Goal: Check status: Check status

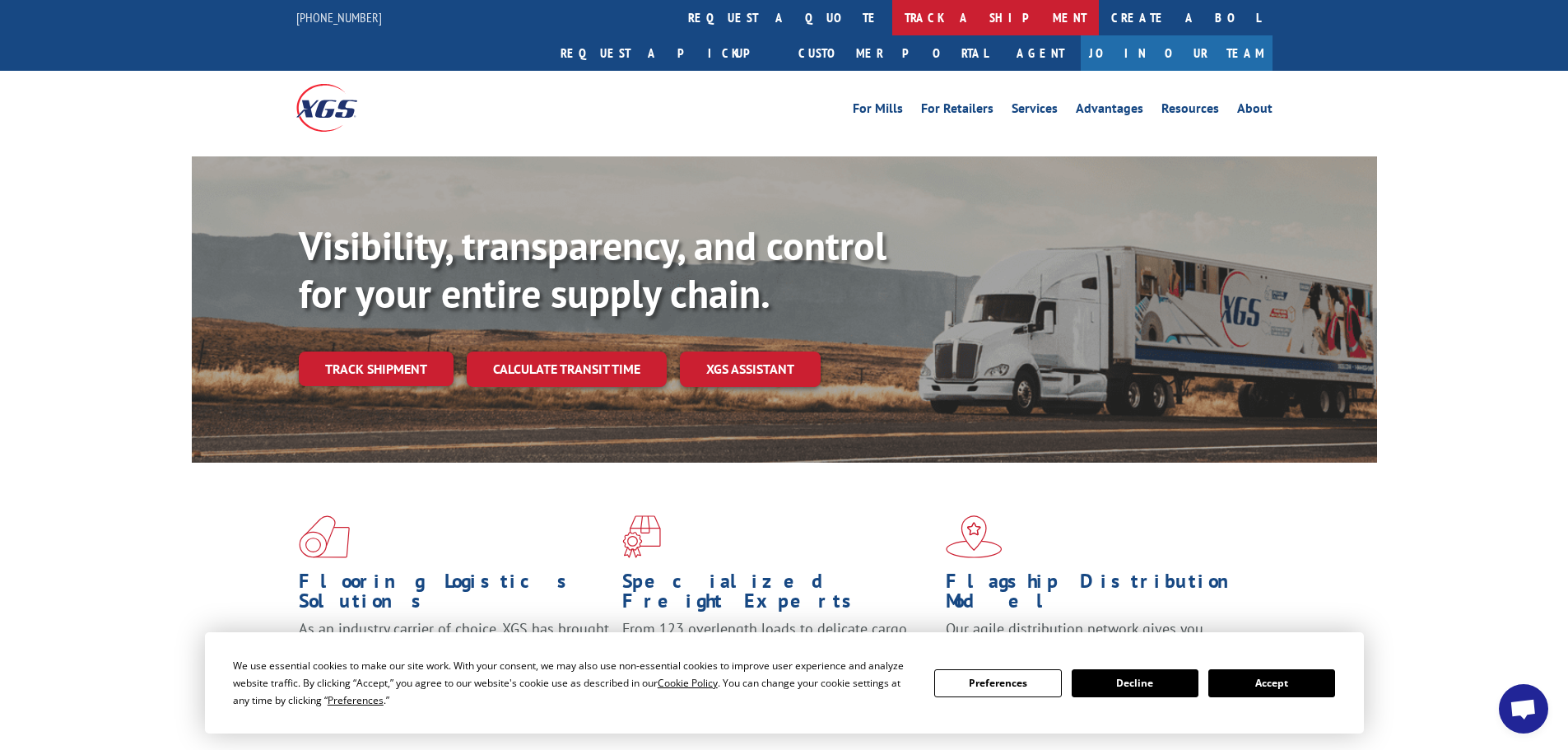
click at [893, 9] on link "track a shipment" at bounding box center [995, 17] width 206 height 36
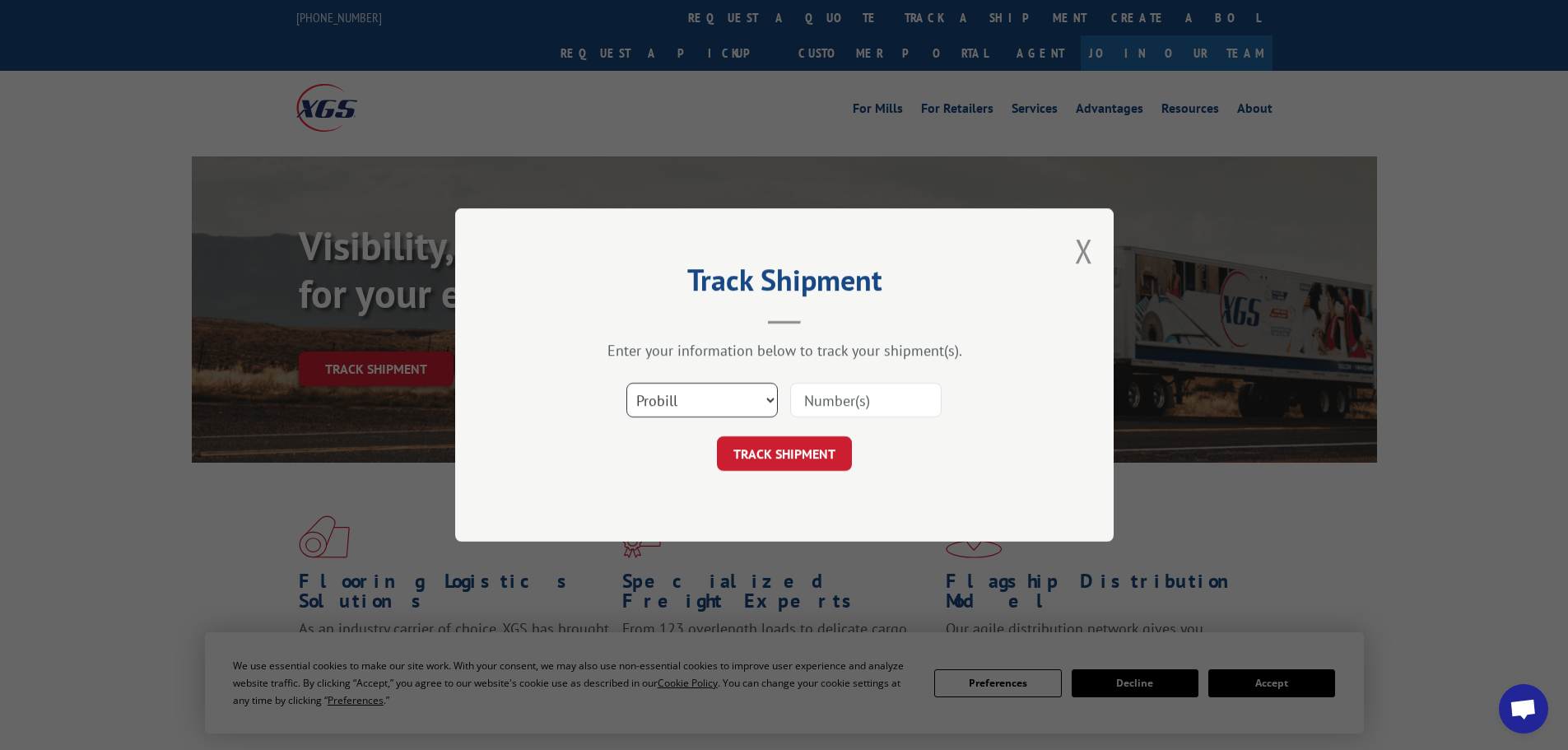
click at [701, 402] on select "Select category... Probill BOL PO" at bounding box center [702, 400] width 151 height 35
select select "bol"
click at [626, 383] on select "Select category... Probill BOL PO" at bounding box center [702, 400] width 151 height 35
click at [850, 380] on div "Select category... Probill BOL PO" at bounding box center [785, 400] width 494 height 54
click at [846, 391] on input at bounding box center [865, 400] width 151 height 35
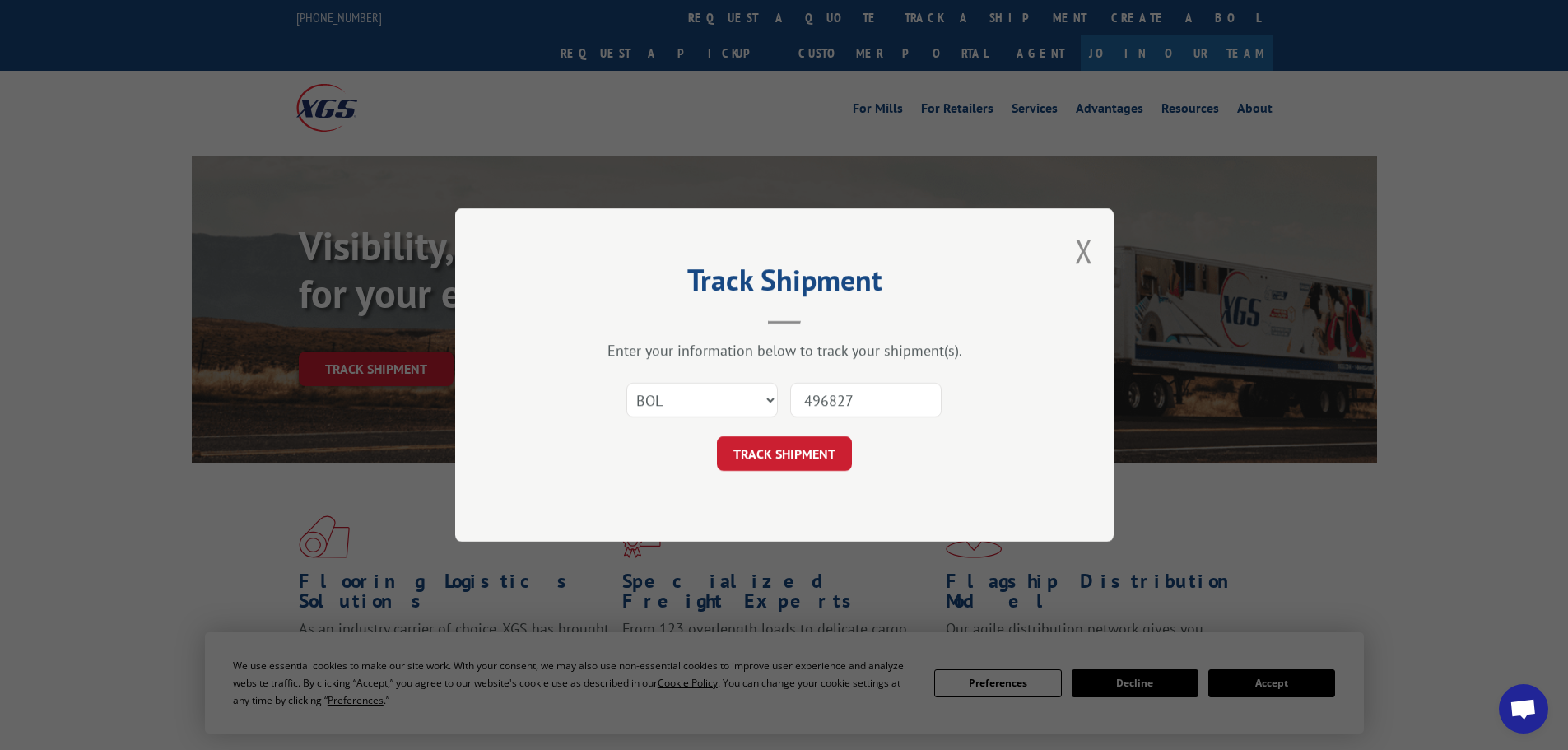
type input "4968274"
click button "TRACK SHIPMENT" at bounding box center [784, 453] width 135 height 35
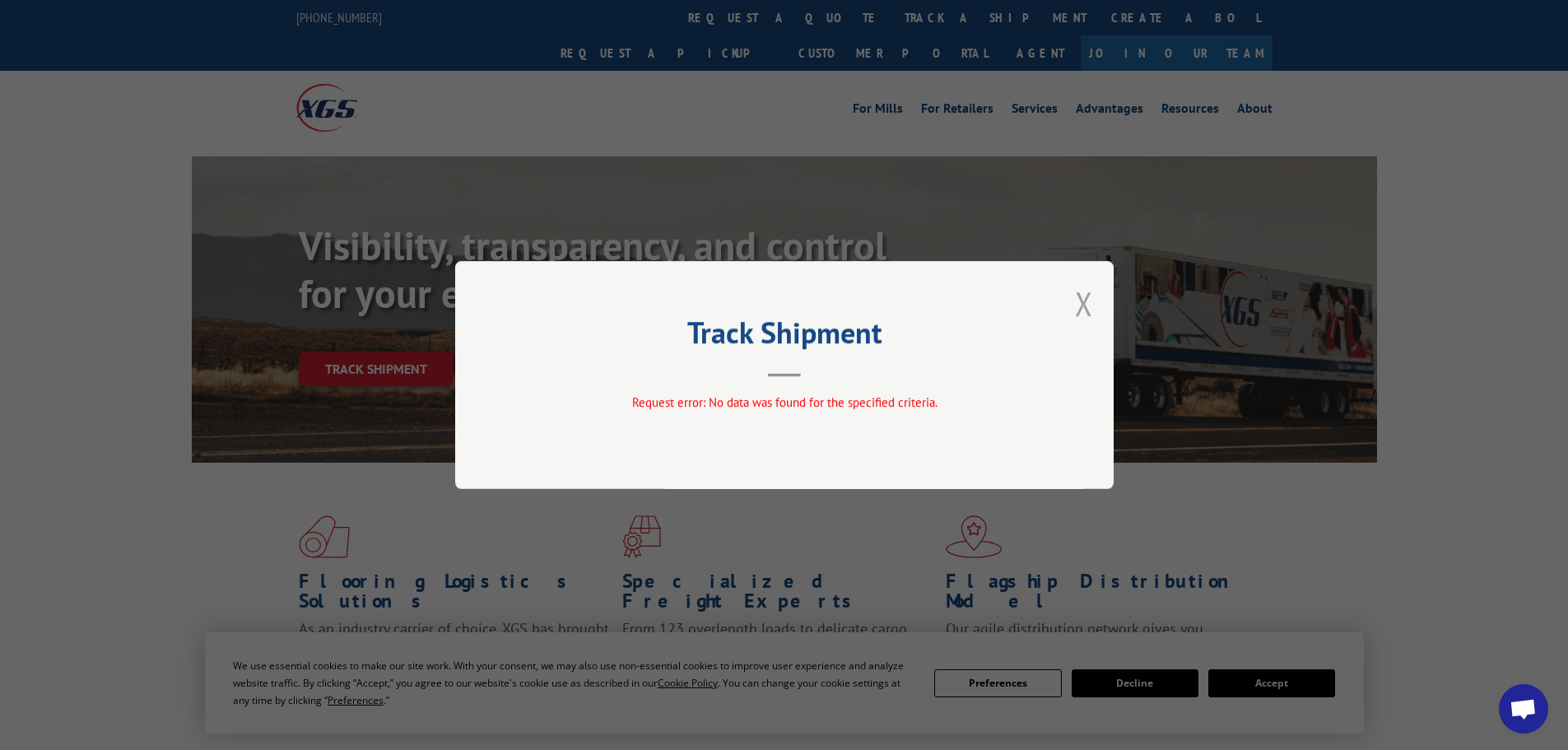
click at [1080, 314] on button "Close modal" at bounding box center [1083, 303] width 18 height 44
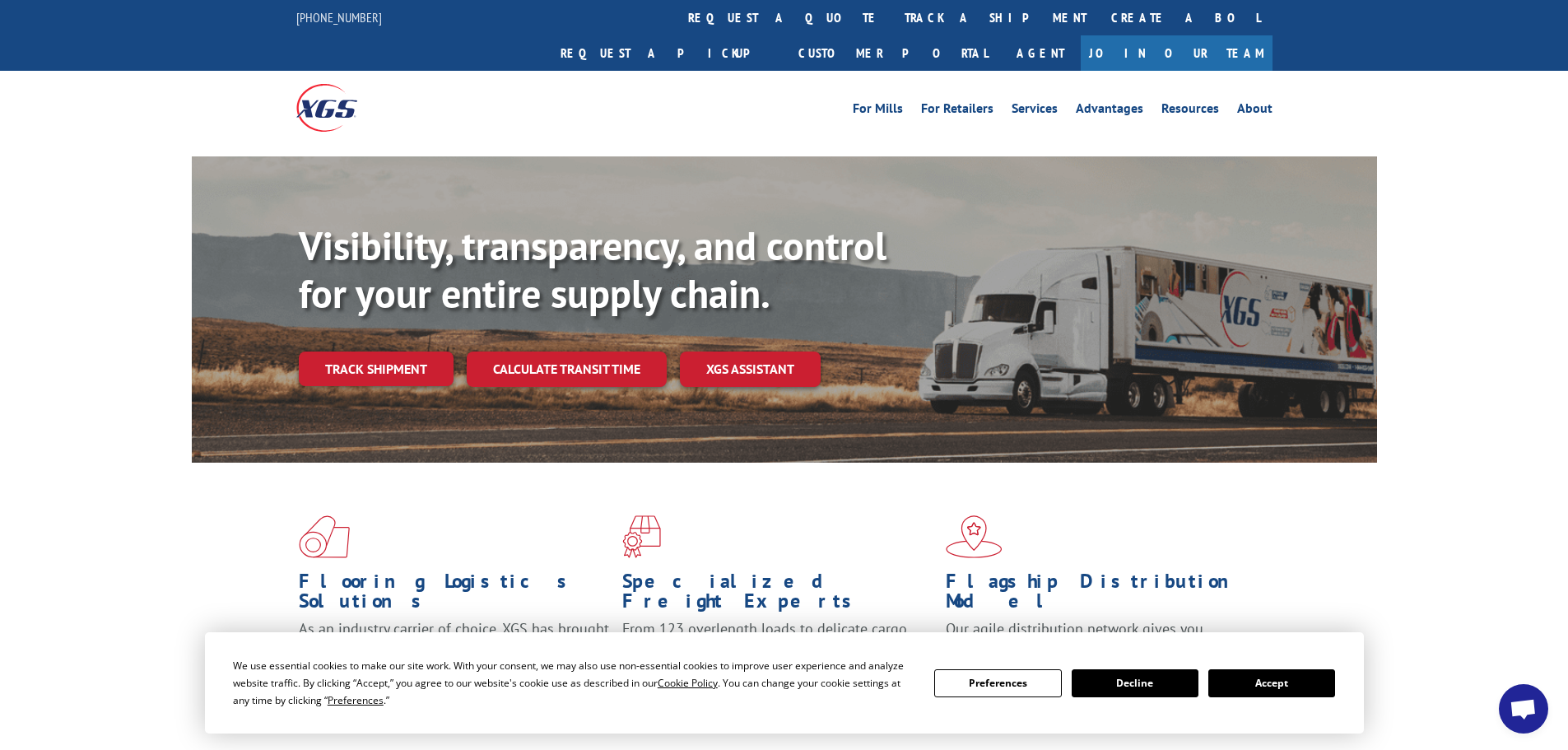
click at [893, 17] on link "track a shipment" at bounding box center [995, 17] width 206 height 36
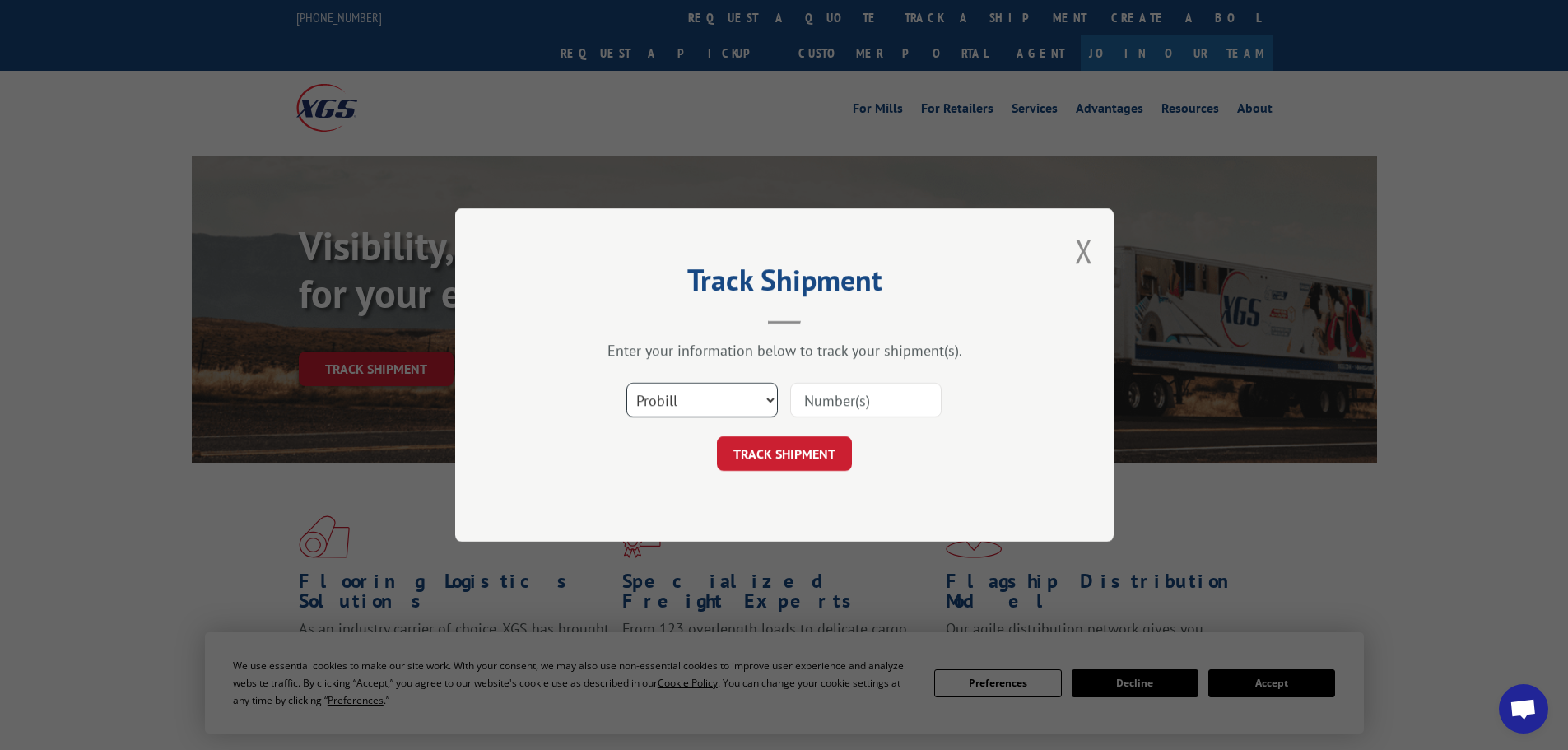
click at [727, 404] on select "Select category... Probill BOL PO" at bounding box center [702, 400] width 151 height 35
select select "bol"
click at [626, 383] on select "Select category... Probill BOL PO" at bounding box center [702, 400] width 151 height 35
click at [862, 398] on input at bounding box center [865, 400] width 151 height 35
type input "4968274"
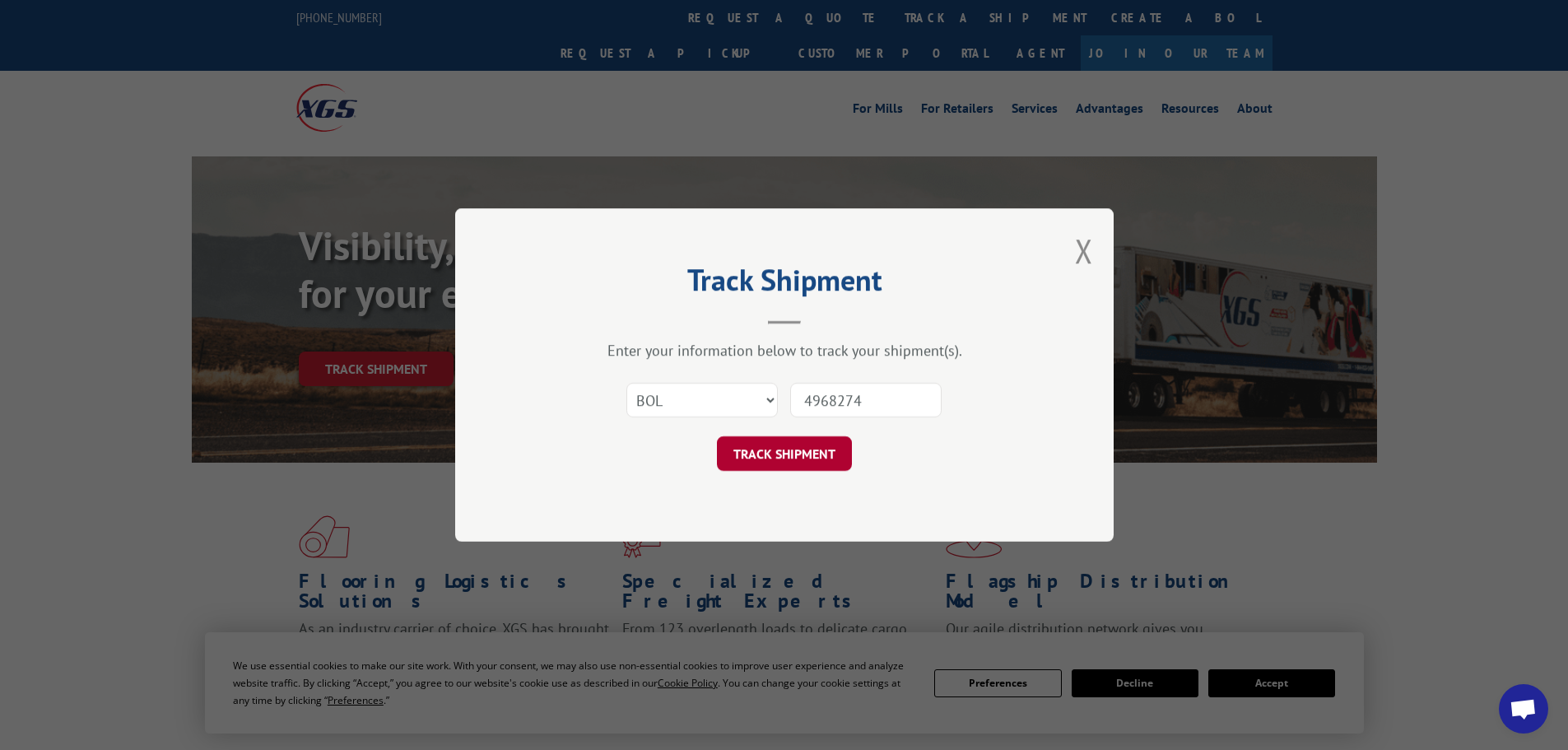
click at [822, 452] on button "TRACK SHIPMENT" at bounding box center [784, 453] width 135 height 35
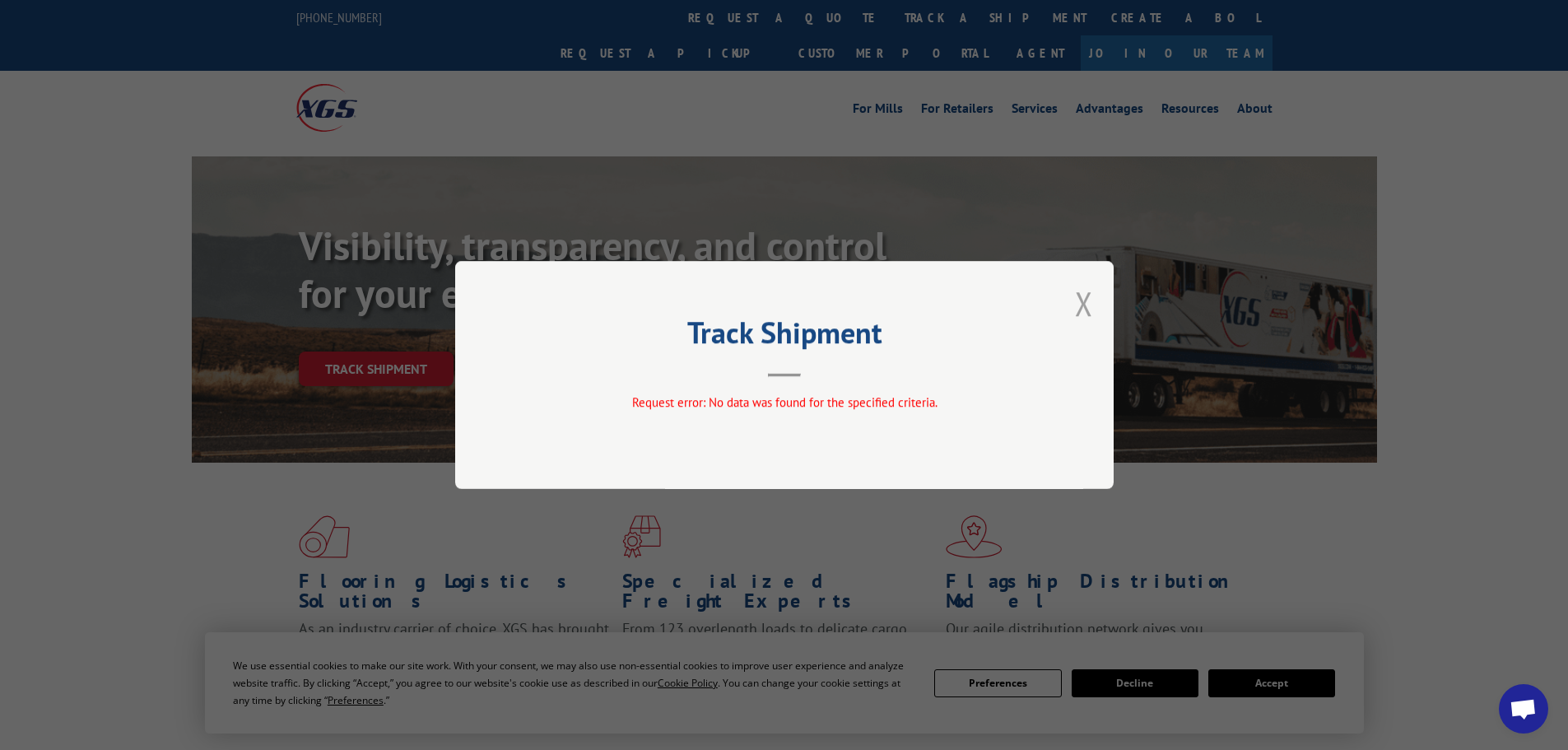
click at [1087, 314] on button "Close modal" at bounding box center [1083, 303] width 18 height 44
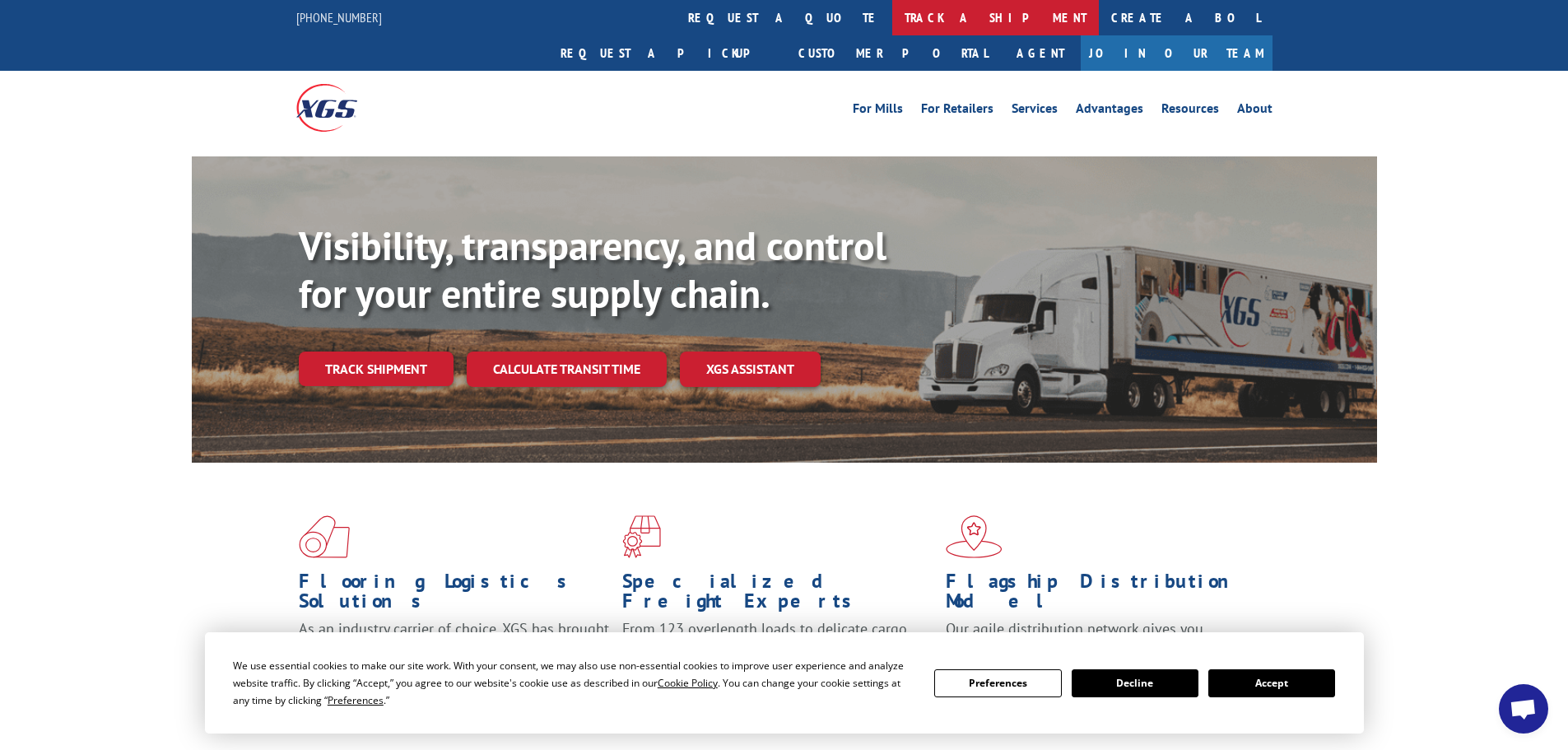
click at [893, 30] on link "track a shipment" at bounding box center [995, 17] width 206 height 36
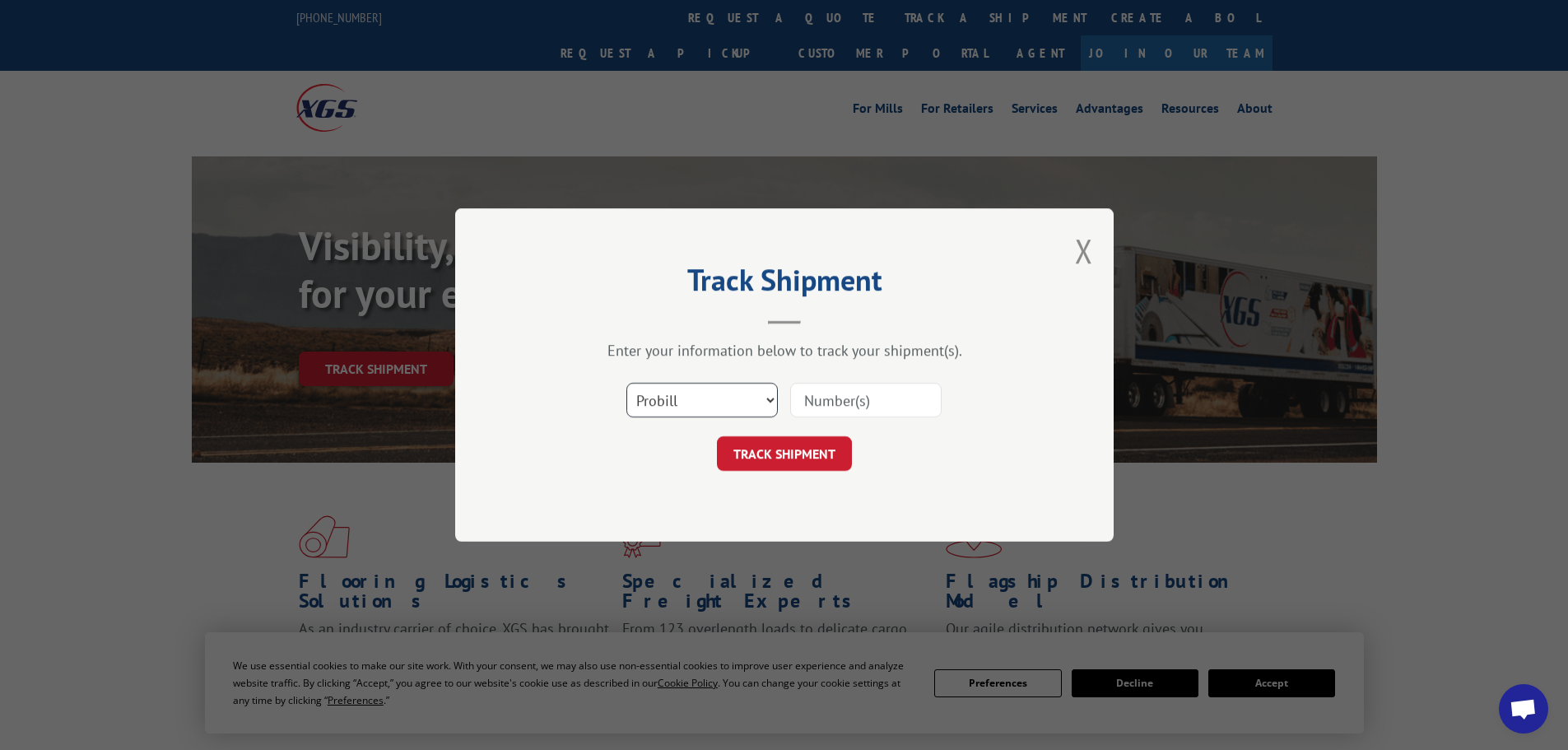
click at [722, 403] on select "Select category... Probill BOL PO" at bounding box center [702, 400] width 151 height 35
select select "bol"
click at [626, 383] on select "Select category... Probill BOL PO" at bounding box center [702, 400] width 151 height 35
click at [768, 439] on button "TRACK SHIPMENT" at bounding box center [784, 453] width 135 height 35
click at [824, 404] on input at bounding box center [865, 400] width 151 height 35
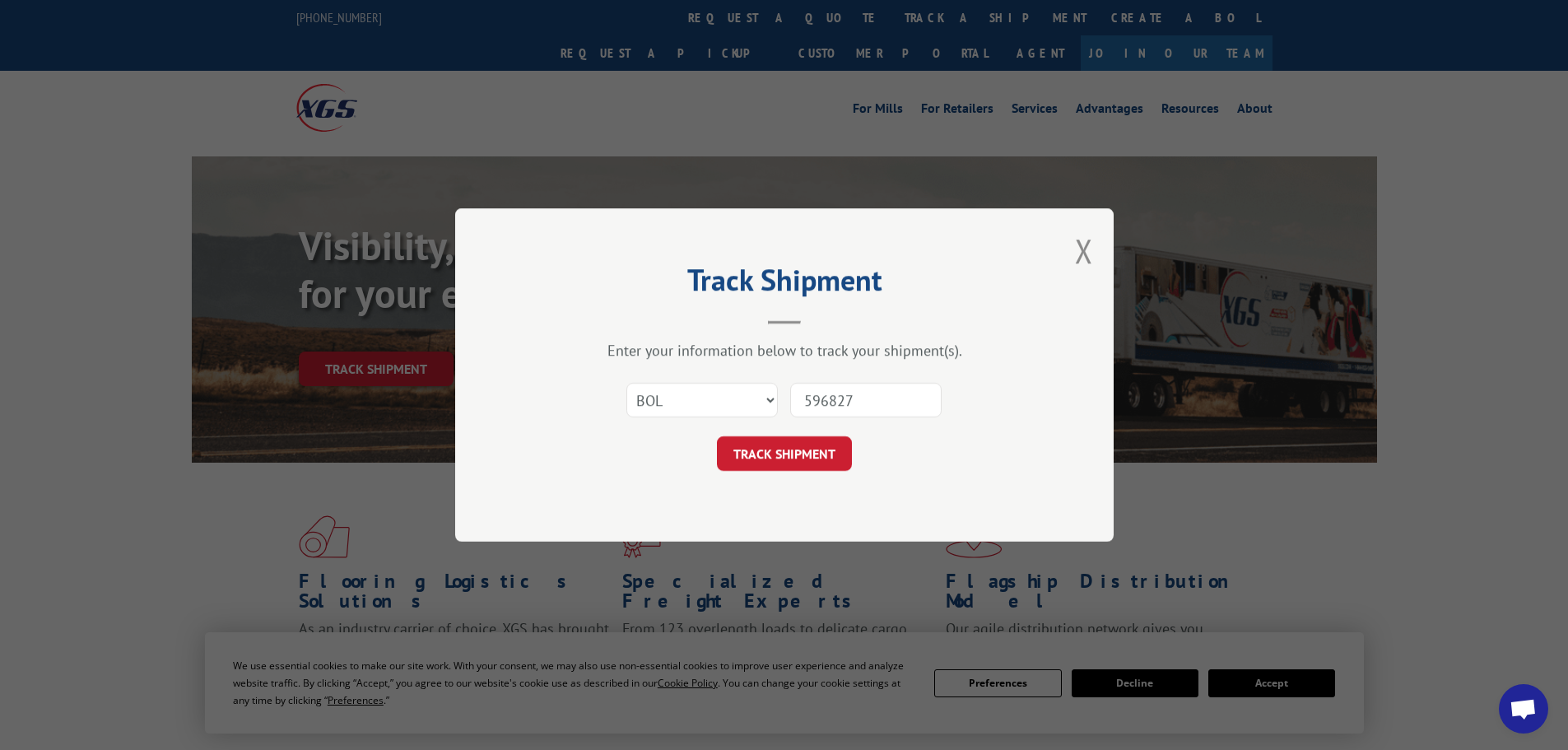
type input "5968274"
click button "TRACK SHIPMENT" at bounding box center [784, 453] width 135 height 35
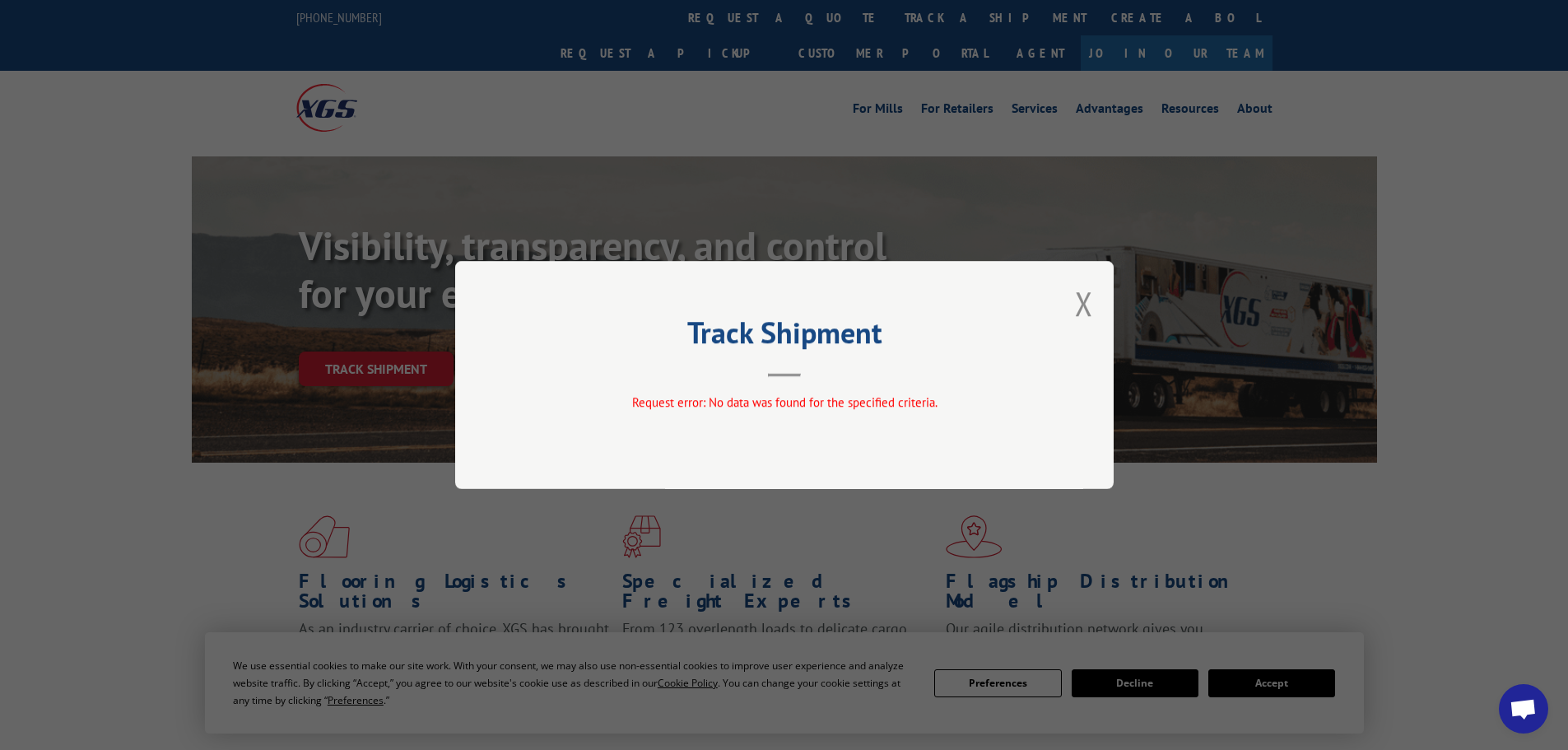
click at [1094, 298] on div "Track Shipment Request error: No data was found for the specified criteria." at bounding box center [785, 374] width 659 height 228
click at [1078, 303] on button "Close modal" at bounding box center [1083, 303] width 18 height 44
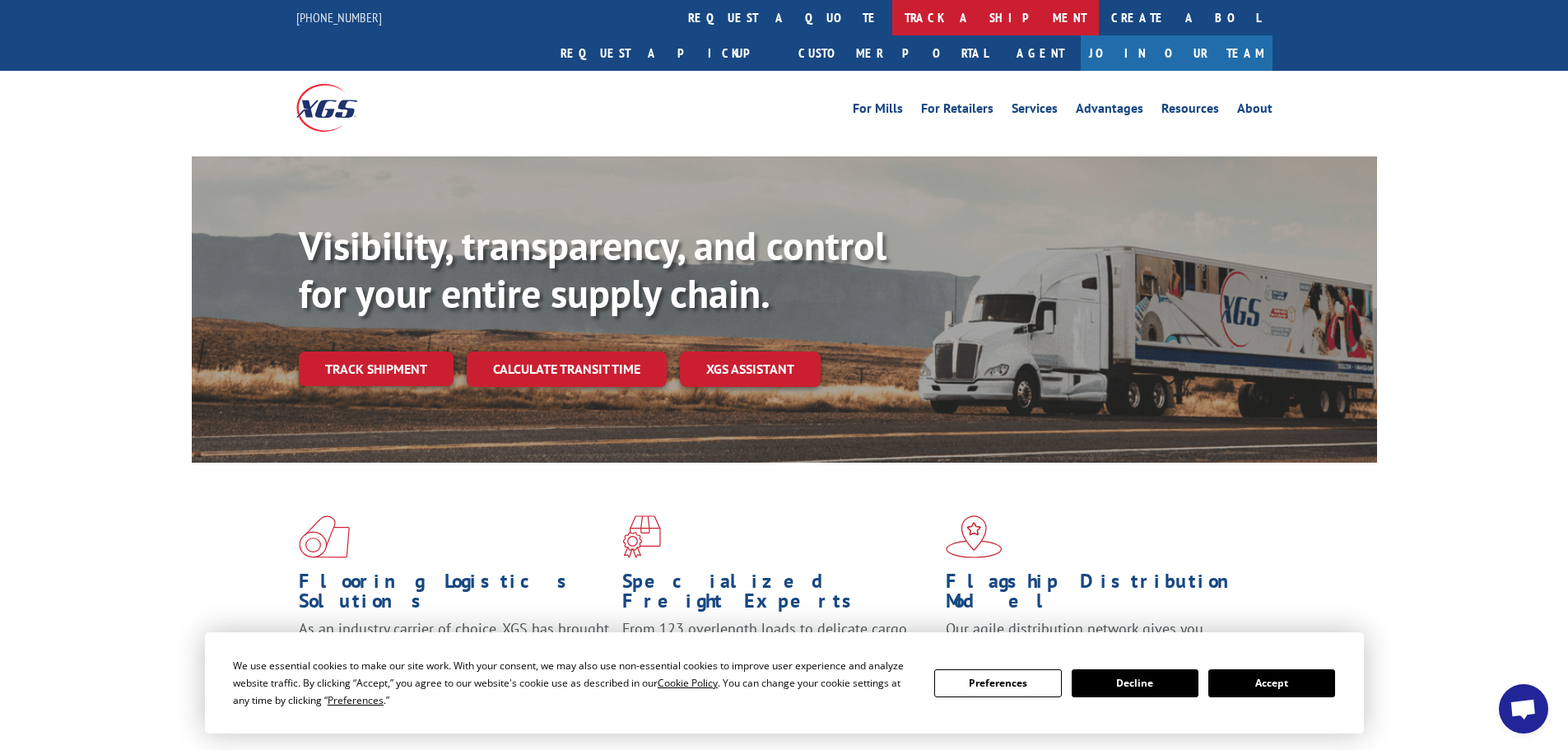
click at [893, 15] on link "track a shipment" at bounding box center [995, 17] width 206 height 36
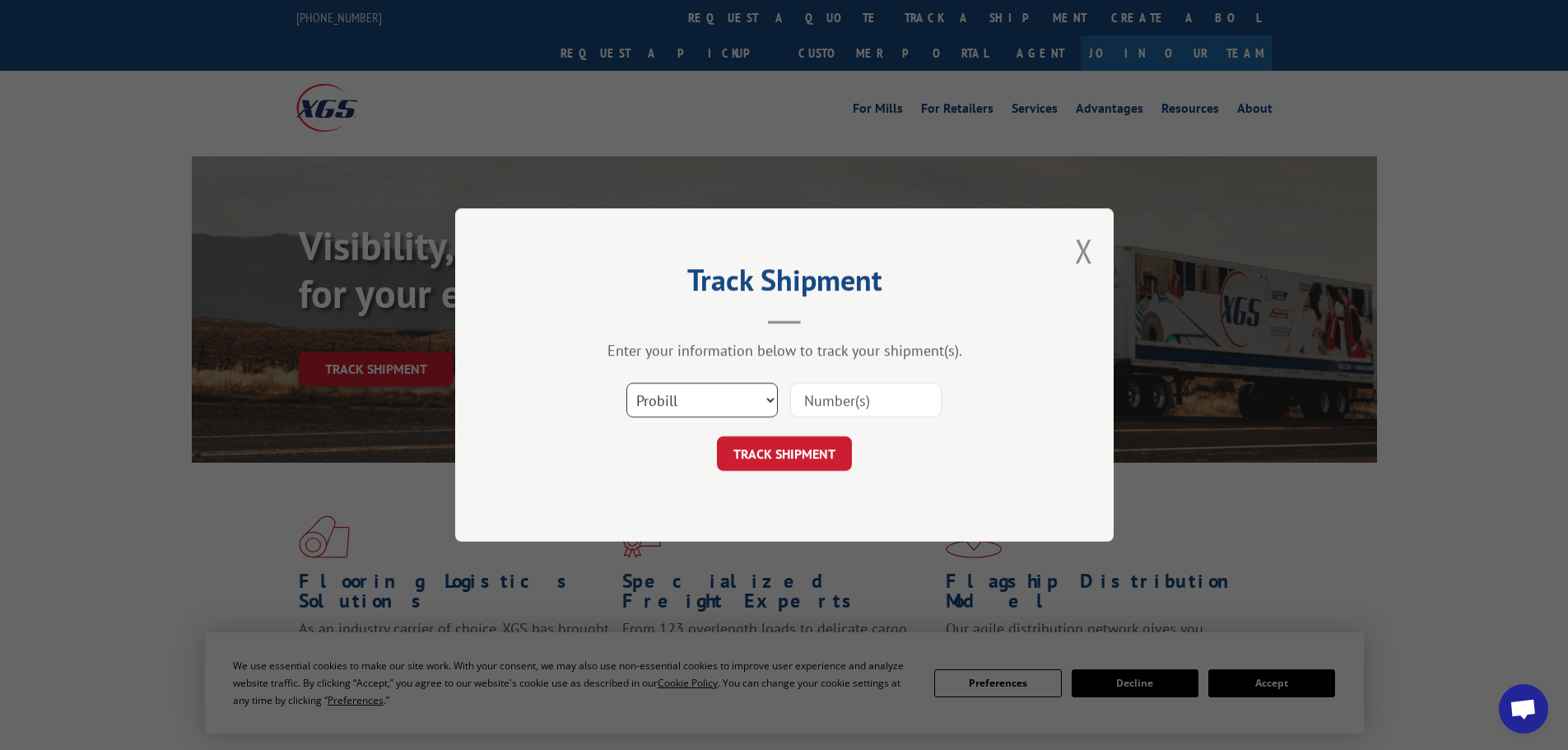
click at [766, 410] on select "Select category... Probill BOL PO" at bounding box center [702, 400] width 151 height 35
select select "bol"
click at [626, 383] on select "Select category... Probill BOL PO" at bounding box center [702, 400] width 151 height 35
click at [799, 408] on input at bounding box center [865, 400] width 151 height 35
paste input "7042638"
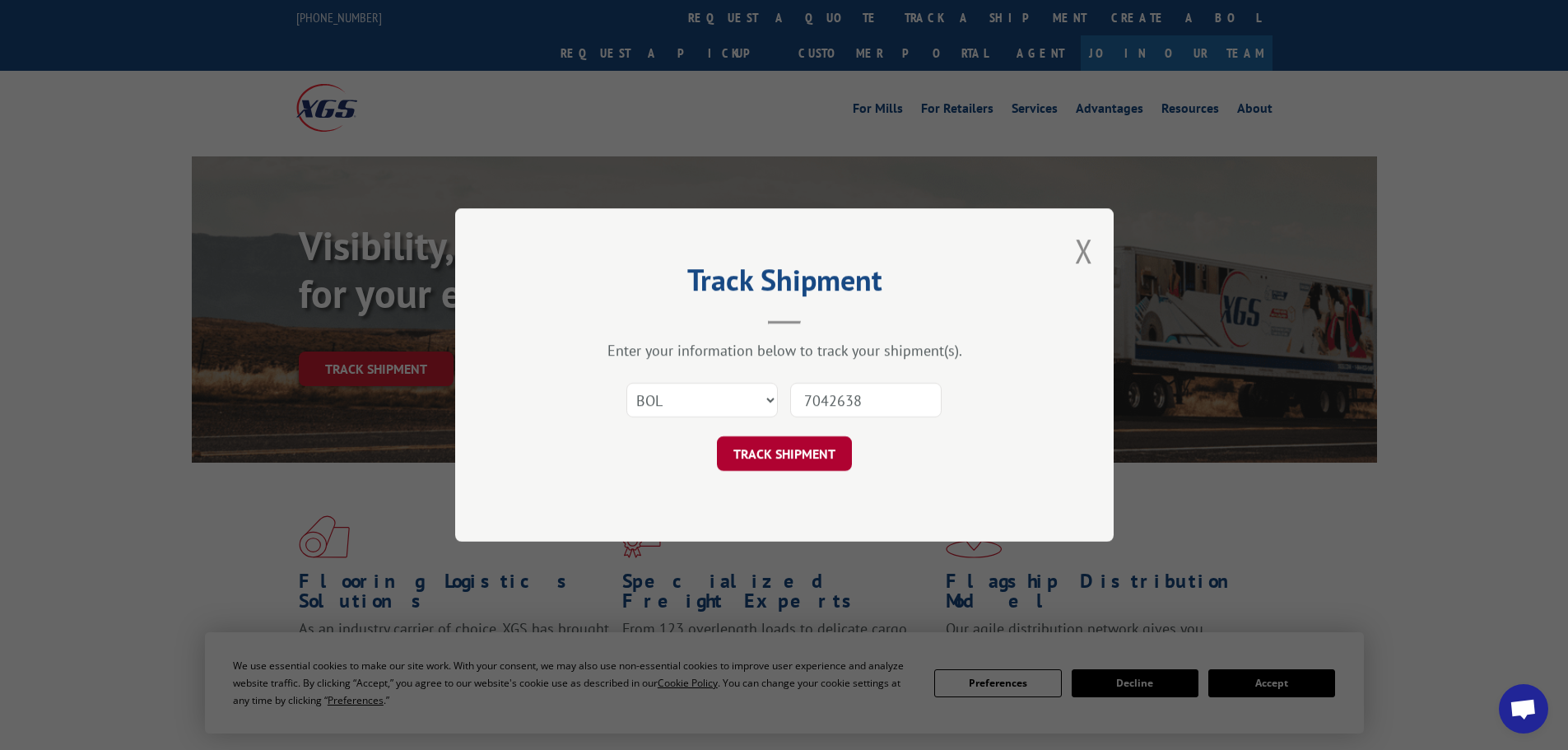
type input "7042638"
click at [775, 455] on button "TRACK SHIPMENT" at bounding box center [784, 453] width 135 height 35
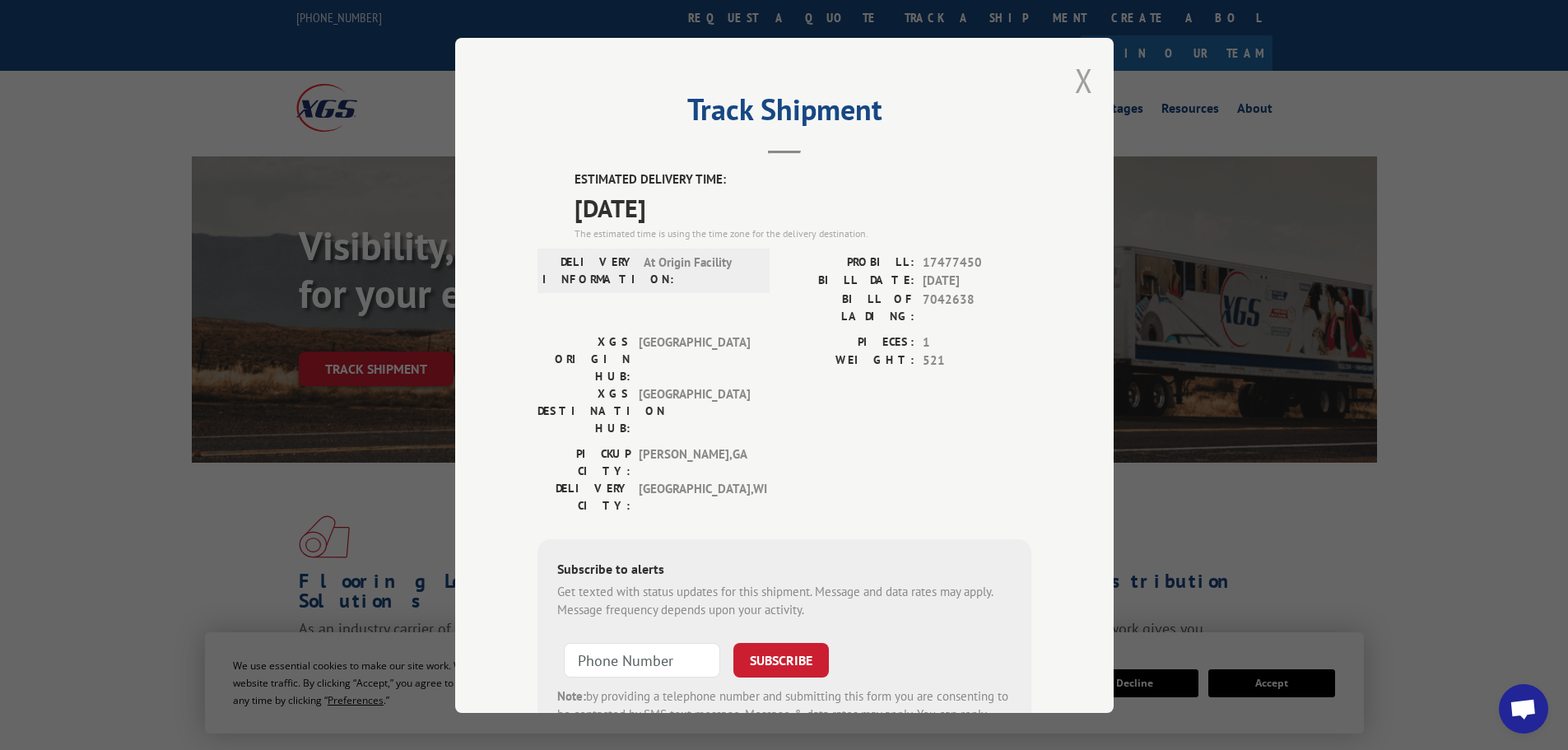
click at [1075, 83] on button "Close modal" at bounding box center [1083, 79] width 18 height 44
